Goal: Check status

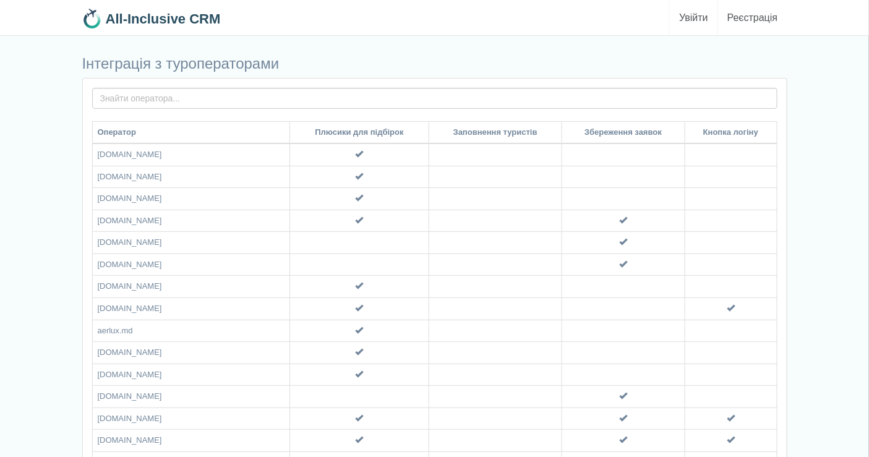
click at [697, 15] on link "Увійти" at bounding box center [694, 17] width 48 height 35
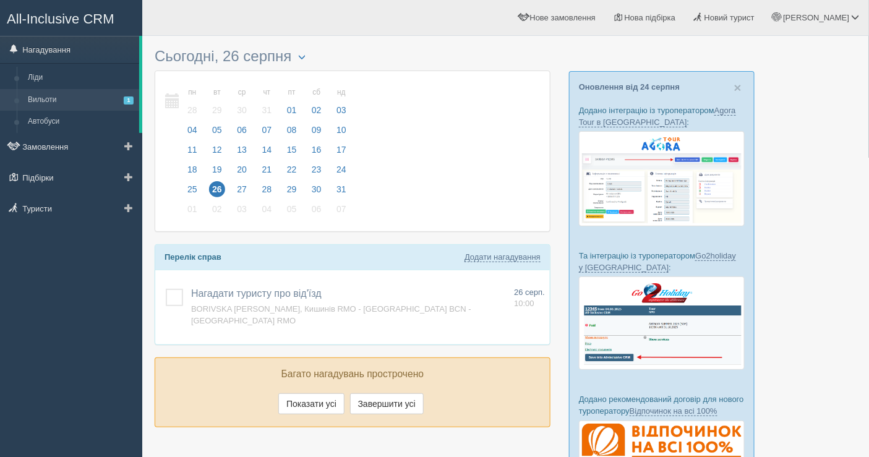
click at [71, 103] on link "Вильоти 1" at bounding box center [80, 100] width 117 height 22
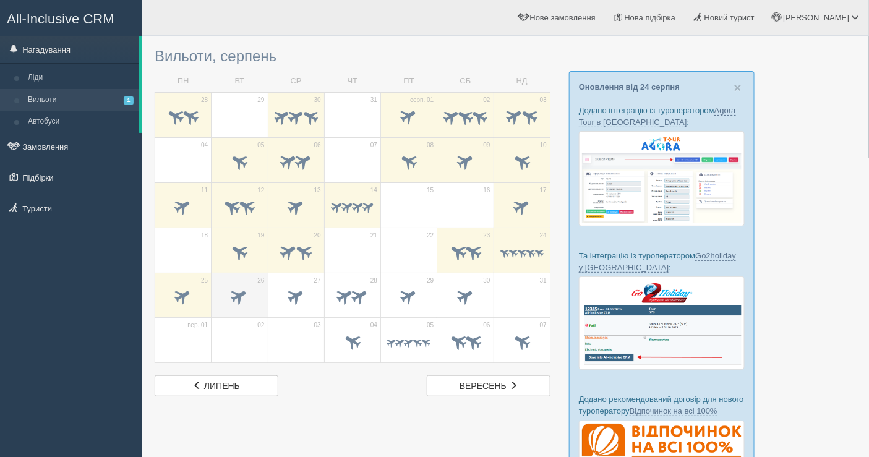
click at [247, 291] on span at bounding box center [240, 297] width 20 height 20
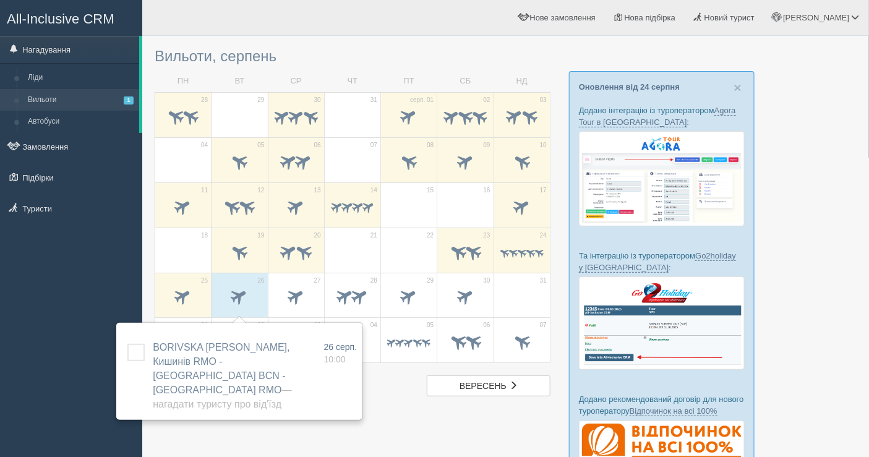
drag, startPoint x: 298, startPoint y: 298, endPoint x: 267, endPoint y: 321, distance: 38.5
click at [270, 329] on div "Вильоти, серпень ПН ВТ СР ЧТ ПТ СБ НД 28 29 30 31" at bounding box center [353, 219] width 396 height 355
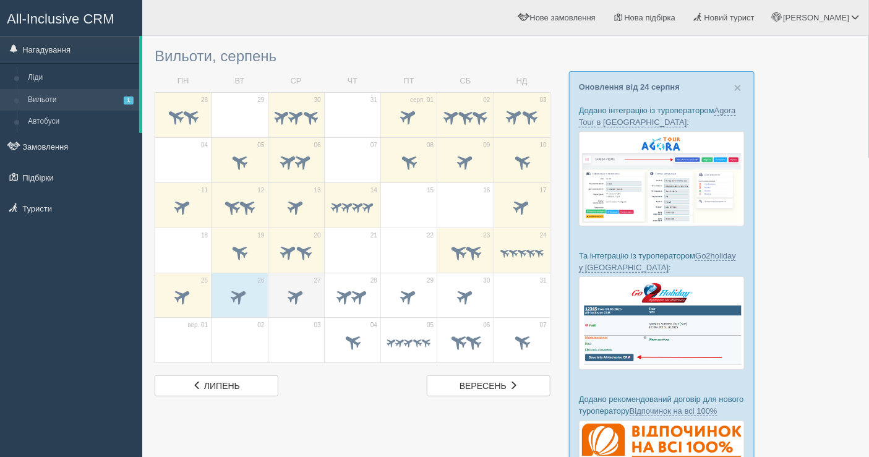
click at [302, 295] on span at bounding box center [296, 297] width 20 height 20
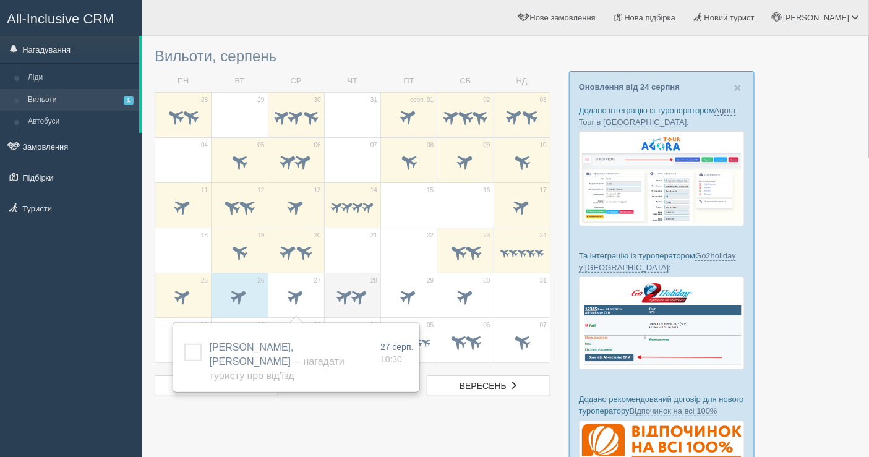
click at [354, 288] on span at bounding box center [352, 298] width 43 height 21
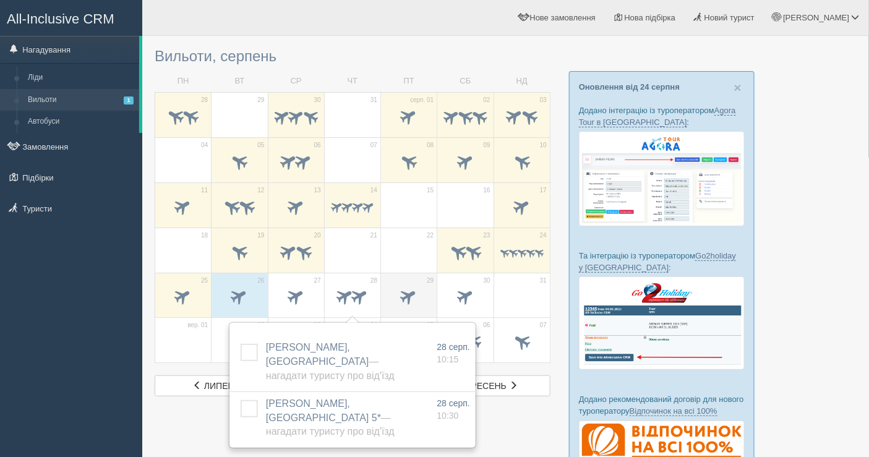
click at [395, 291] on span at bounding box center [408, 298] width 43 height 21
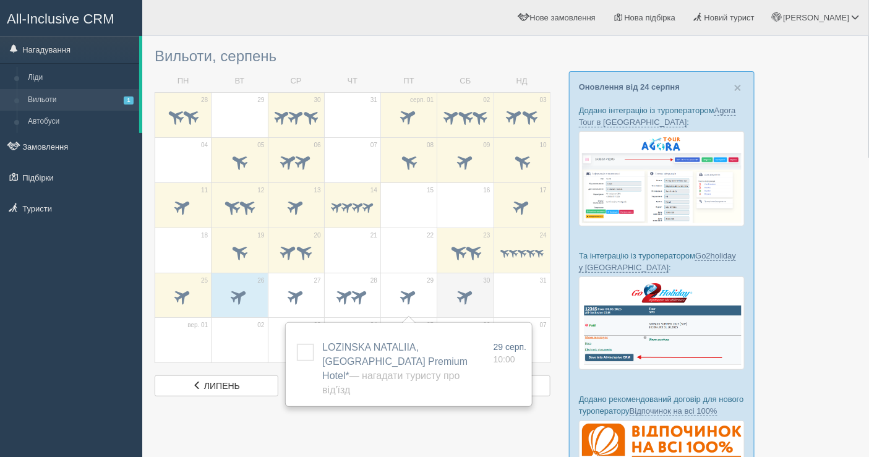
click at [484, 291] on span at bounding box center [465, 298] width 43 height 21
